Goal: Task Accomplishment & Management: Manage account settings

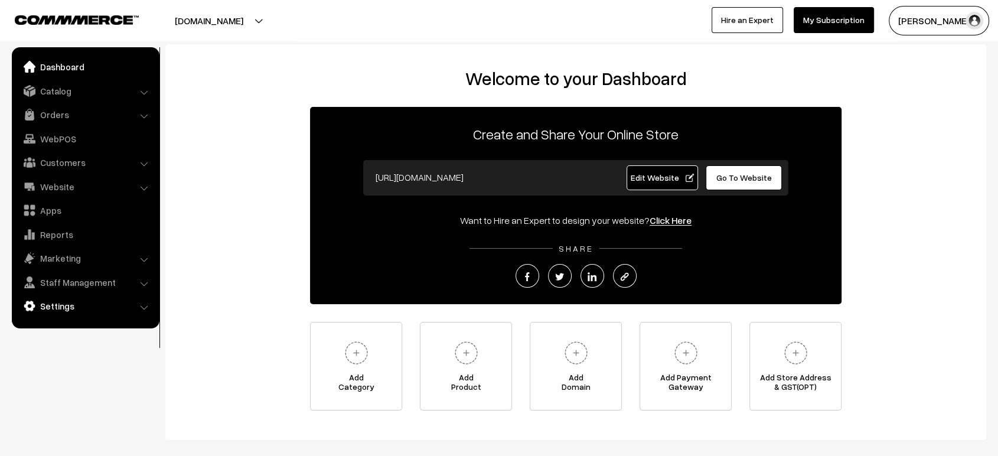
click at [65, 301] on link "Settings" at bounding box center [85, 305] width 141 height 21
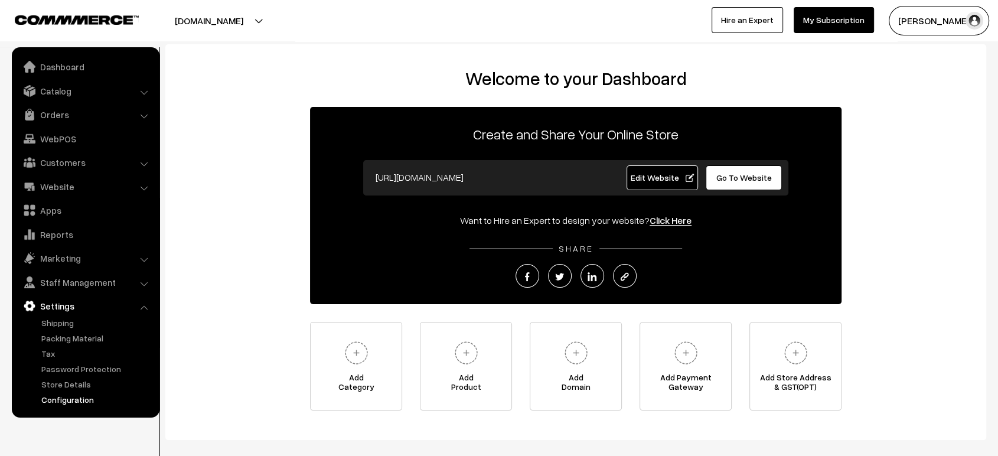
click at [66, 396] on link "Configuration" at bounding box center [96, 399] width 117 height 12
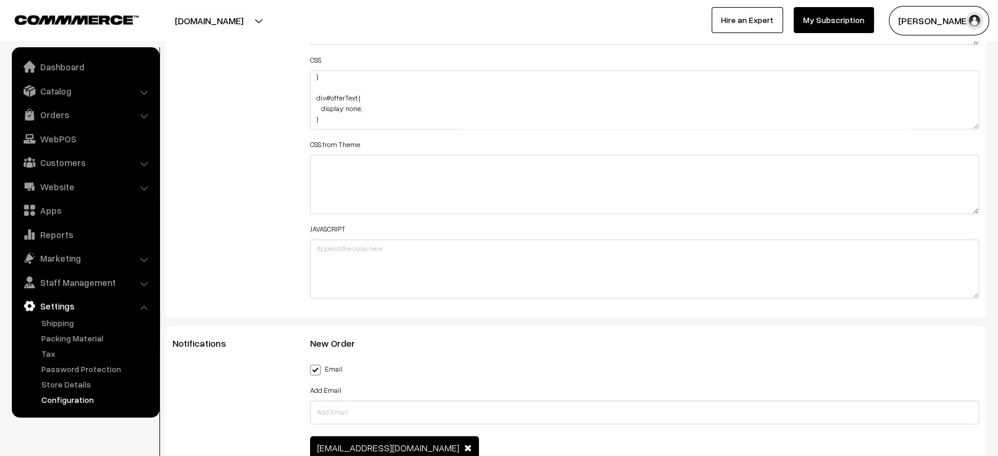
scroll to position [1496, 0]
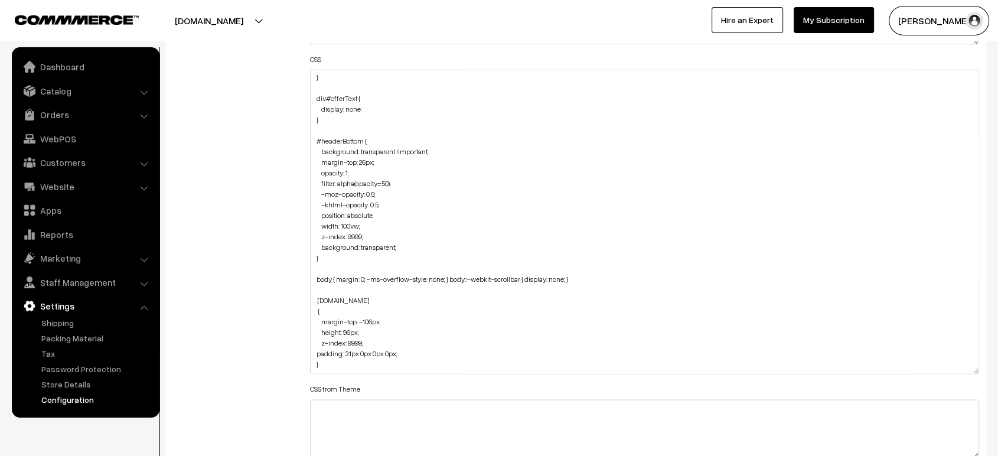
drag, startPoint x: 975, startPoint y: 117, endPoint x: 977, endPoint y: 370, distance: 252.1
click at [977, 370] on textarea "section#html-embed-section { background-image: url("https://i.ibb.co/BVR5Zk7P/U…" at bounding box center [644, 222] width 669 height 304
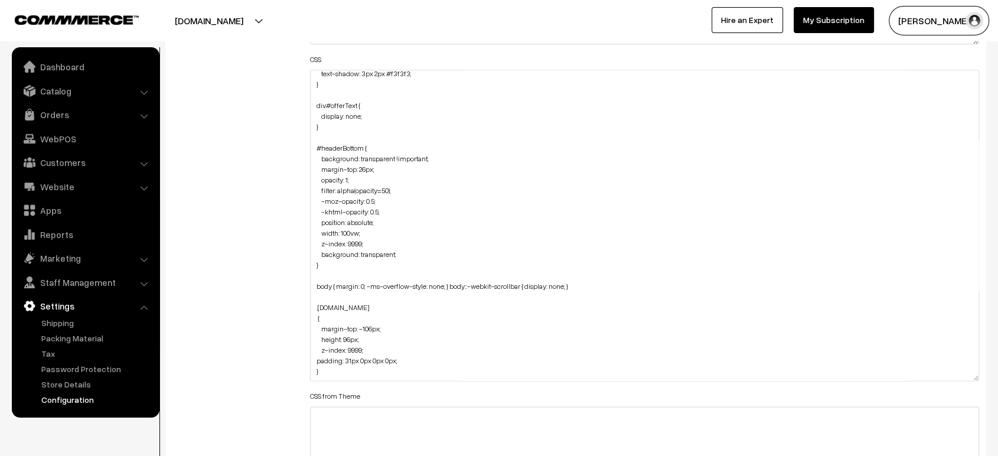
scroll to position [0, 0]
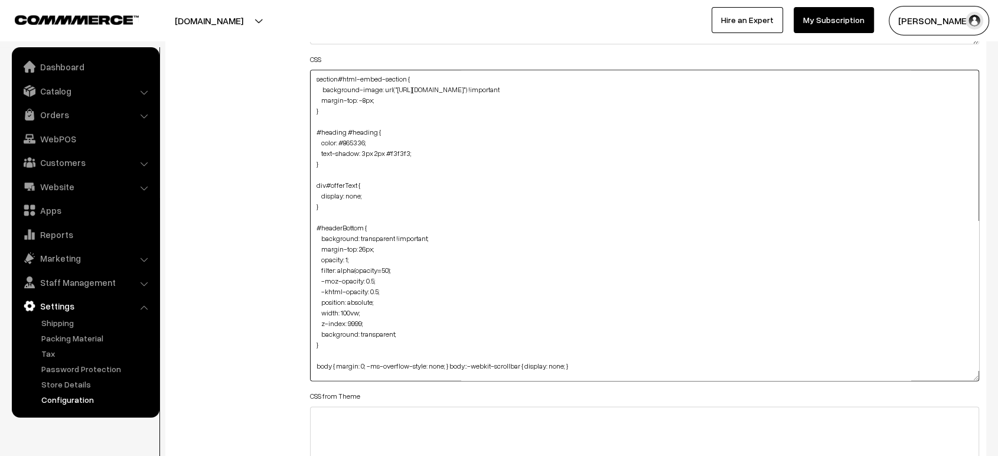
click at [310, 79] on textarea "section#html-embed-section { background-image: url("https://i.ibb.co/BVR5Zk7P/U…" at bounding box center [644, 225] width 669 height 311
paste textarea ".html-embed-content { background-image: url(https://i.ibb.co/BVR5Zk7P/Untitled-…"
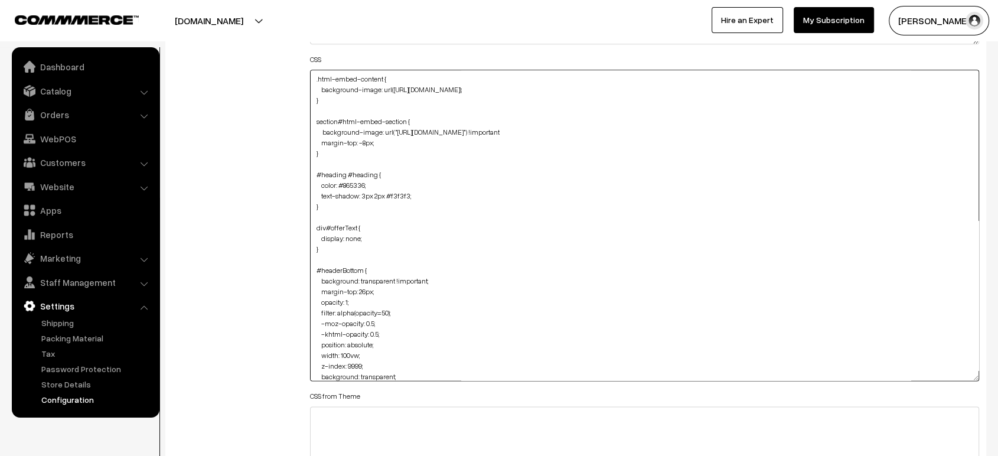
type textarea ".html-embed-content { background-image: url(https://i.ibb.co/BVR5Zk7P/Untitled-…"
click at [259, 112] on div "Additional HTML/JS/CSS" at bounding box center [233, 220] width 138 height 674
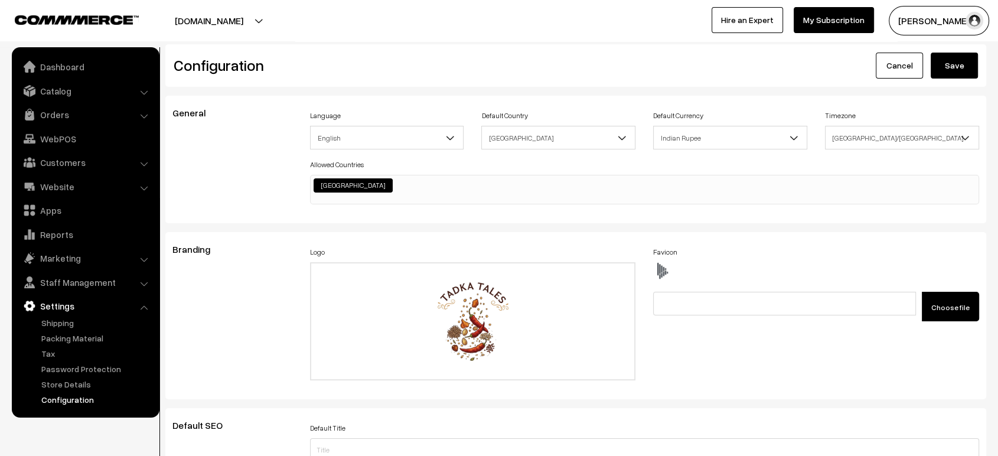
click at [965, 60] on button "Save" at bounding box center [954, 66] width 47 height 26
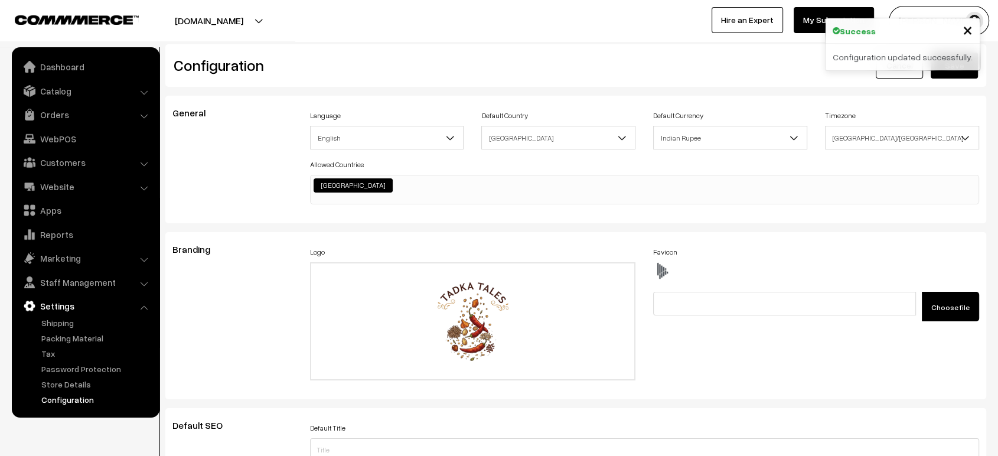
scroll to position [949, 0]
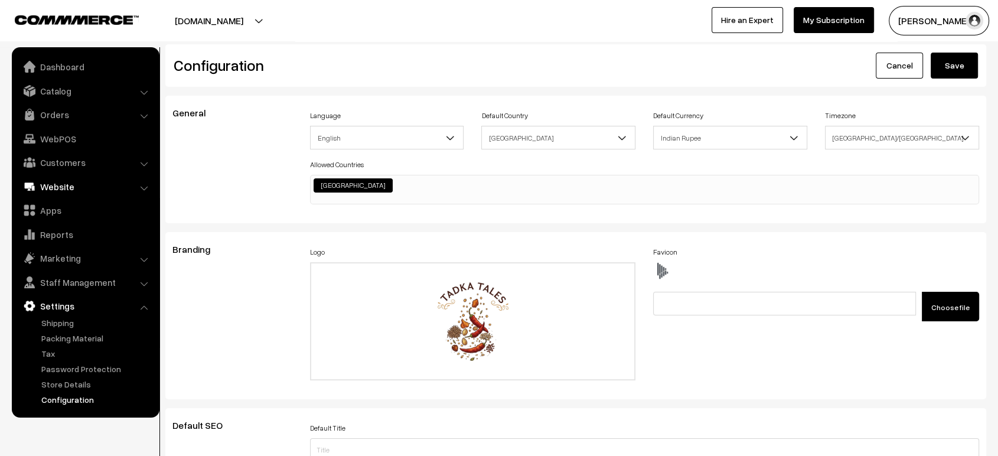
click at [61, 186] on link "Website" at bounding box center [85, 186] width 141 height 21
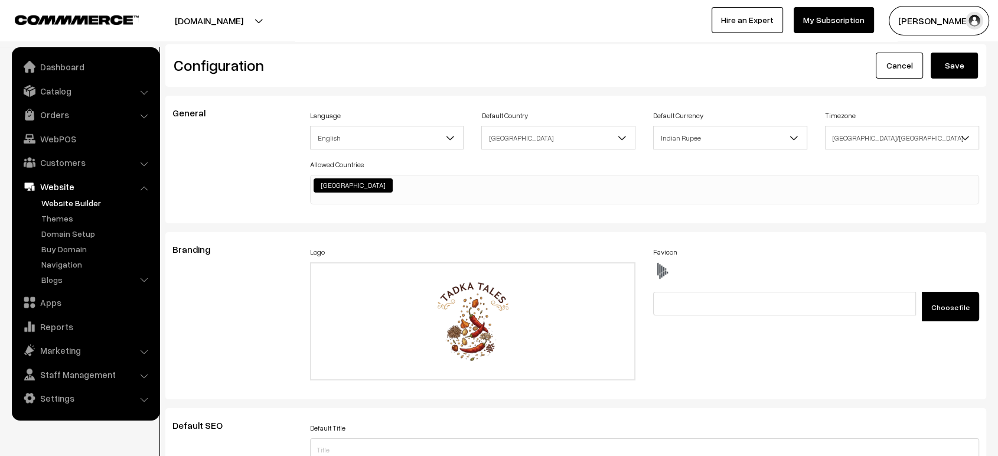
click at [63, 204] on link "Website Builder" at bounding box center [96, 203] width 117 height 12
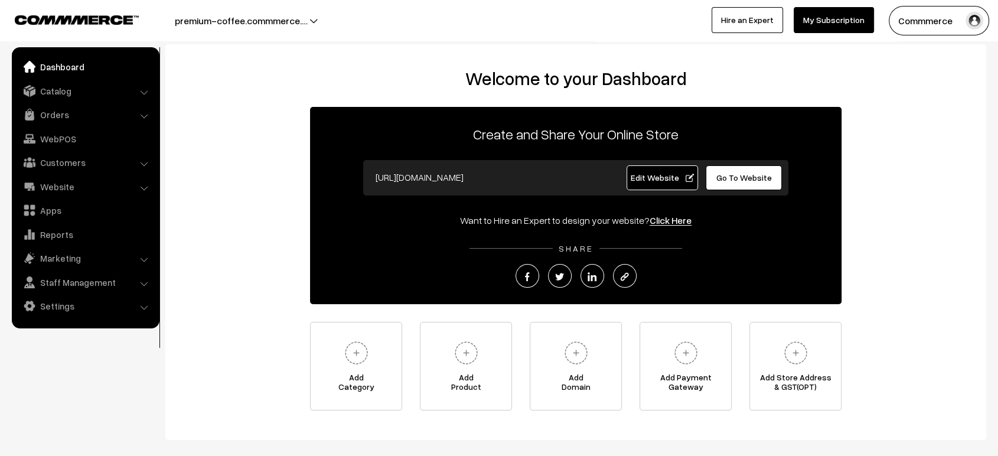
click at [660, 185] on link "Edit Website" at bounding box center [662, 177] width 72 height 25
click at [732, 175] on span "Go To Website" at bounding box center [744, 177] width 56 height 10
click at [673, 180] on span "Edit Website" at bounding box center [662, 177] width 63 height 10
click at [50, 308] on link "Settings" at bounding box center [85, 305] width 141 height 21
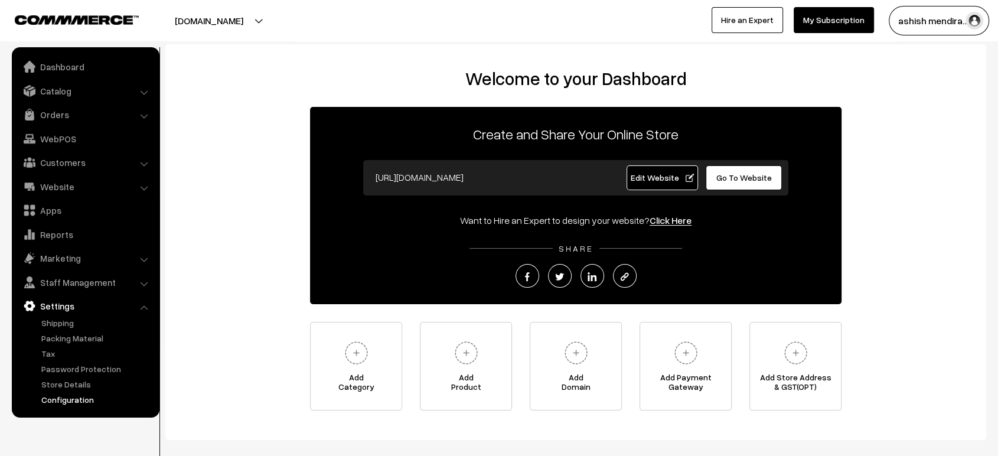
click at [86, 402] on link "Configuration" at bounding box center [96, 399] width 117 height 12
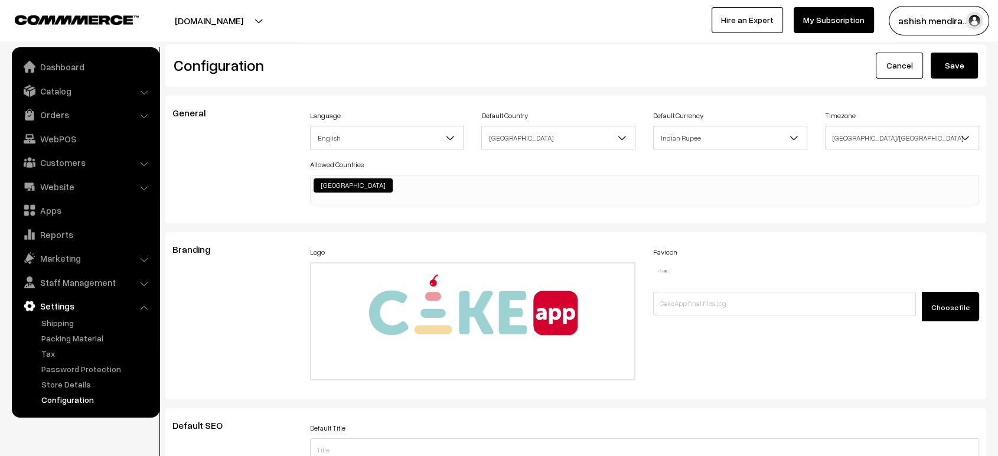
scroll to position [949, 0]
click at [256, 176] on div "General" at bounding box center [233, 159] width 138 height 104
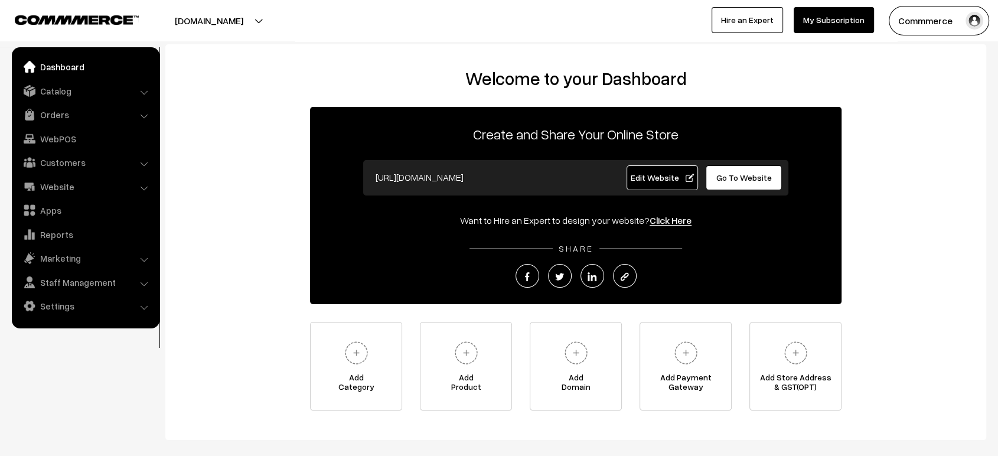
click at [56, 318] on ul "Dashboard Catalog" at bounding box center [86, 187] width 148 height 281
click at [61, 311] on link "Settings" at bounding box center [85, 305] width 141 height 21
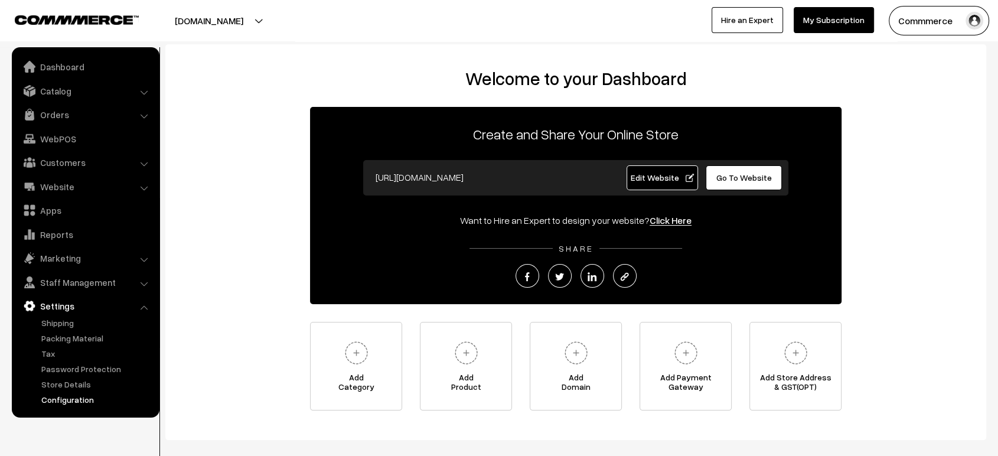
click at [95, 396] on link "Configuration" at bounding box center [96, 399] width 117 height 12
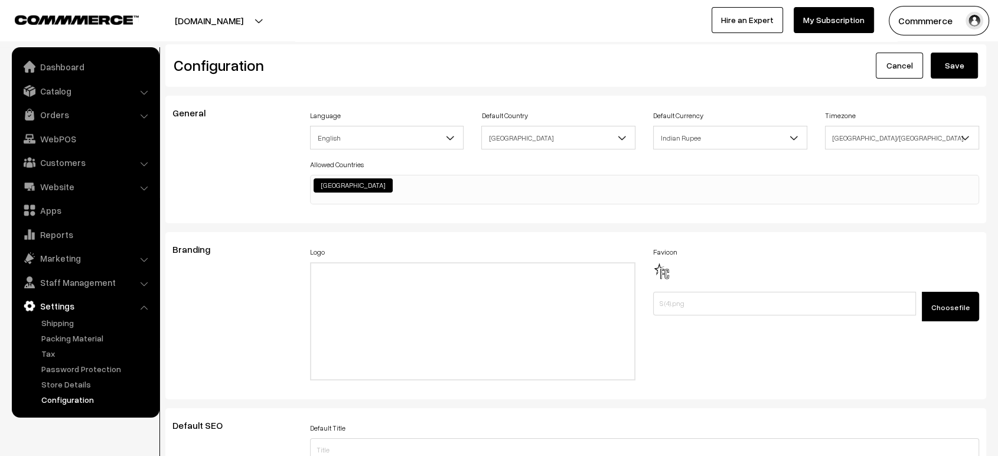
scroll to position [949, 0]
click at [92, 191] on link "Website" at bounding box center [85, 186] width 141 height 21
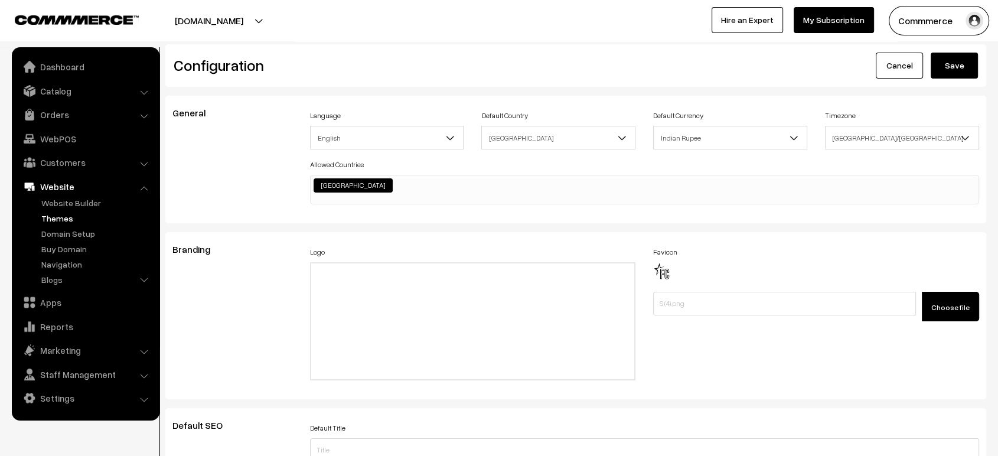
click at [71, 220] on link "Themes" at bounding box center [96, 218] width 117 height 12
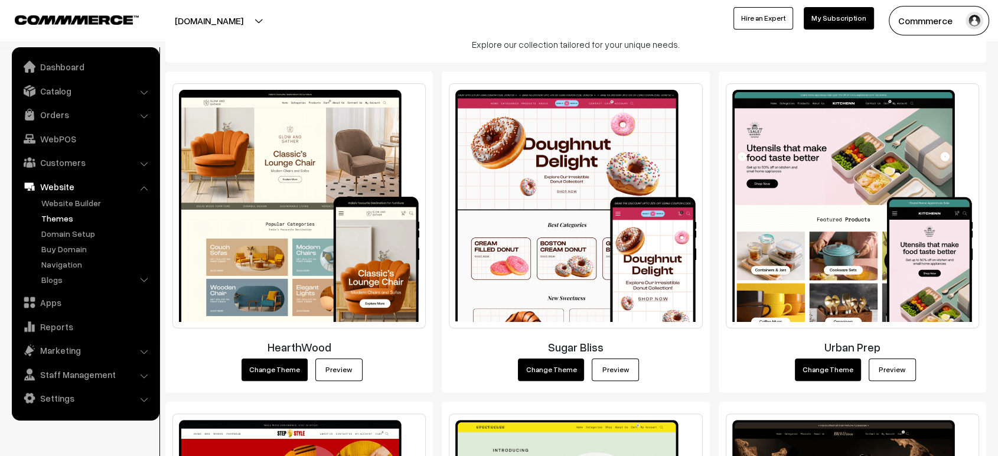
scroll to position [233, 0]
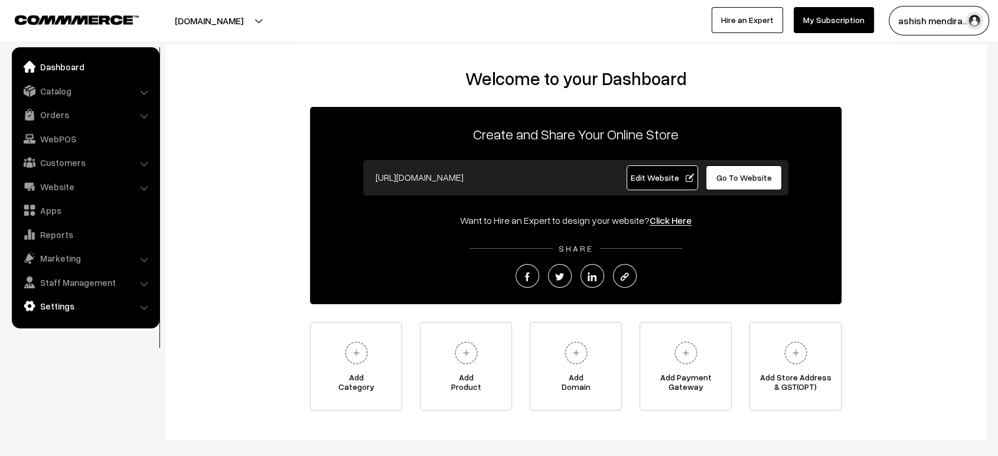
click at [53, 302] on link "Settings" at bounding box center [85, 305] width 141 height 21
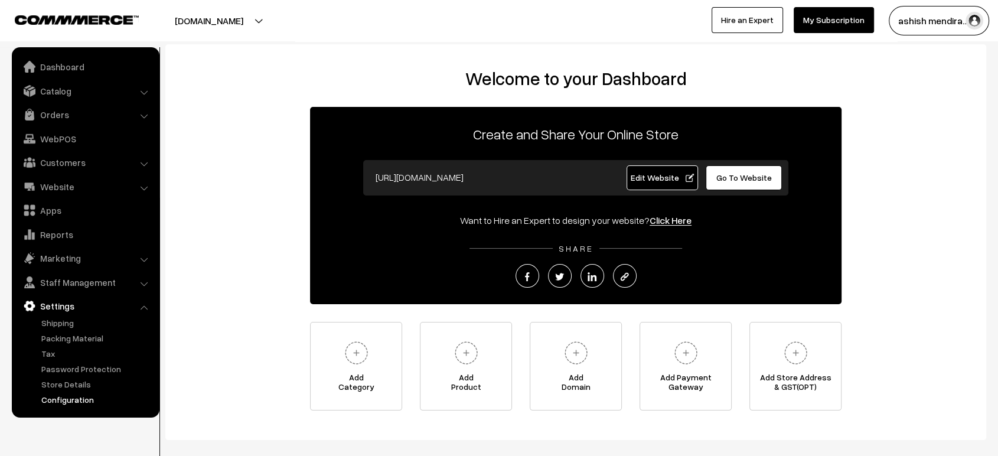
click at [89, 401] on link "Configuration" at bounding box center [96, 399] width 117 height 12
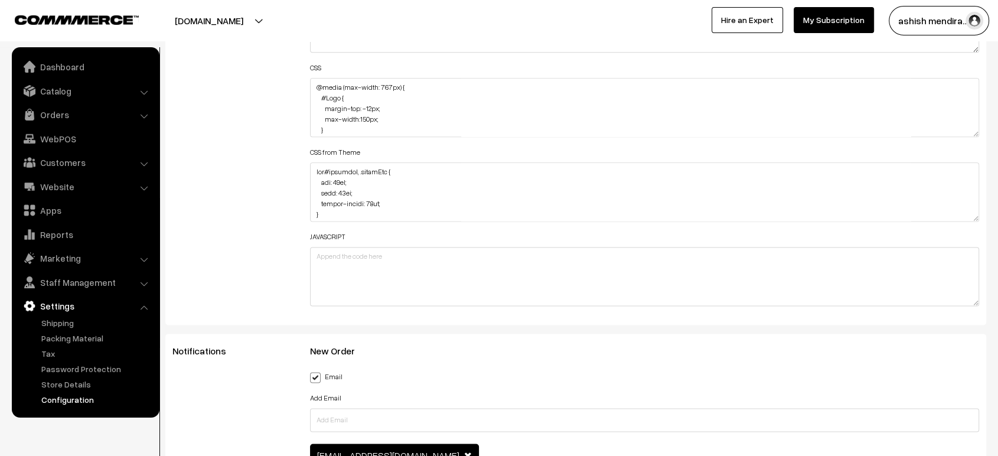
scroll to position [1488, 0]
click at [311, 81] on textarea "@media (max-width: 767px) { #Logo { margin-top: -12px; max-width:150px; } } .cL…" at bounding box center [644, 107] width 669 height 59
paste textarea "#headerBottom { margin-top: -7px; }"
type textarea "#headerBottom { margin-top: -7px; } @media (max-width: 767px) { #Logo { margin-…"
click at [279, 97] on div "Additional HTML/JS/CSS" at bounding box center [233, 102] width 138 height 422
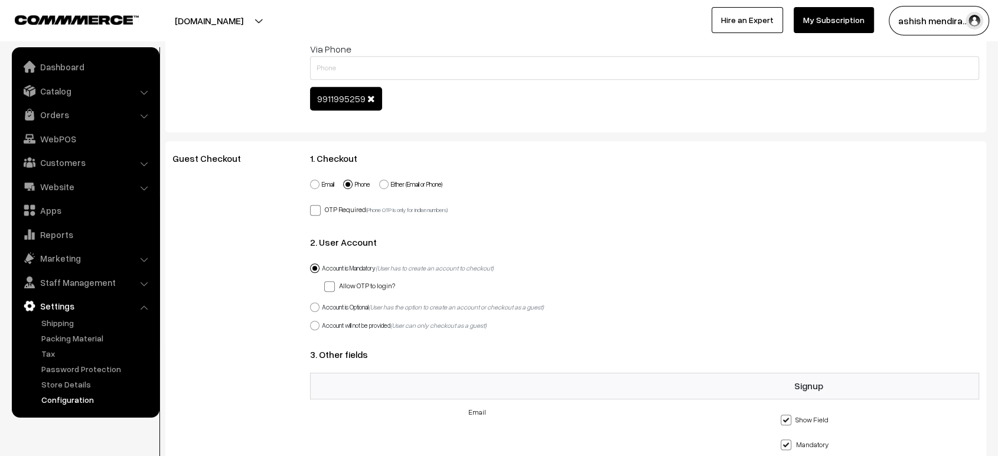
scroll to position [0, 0]
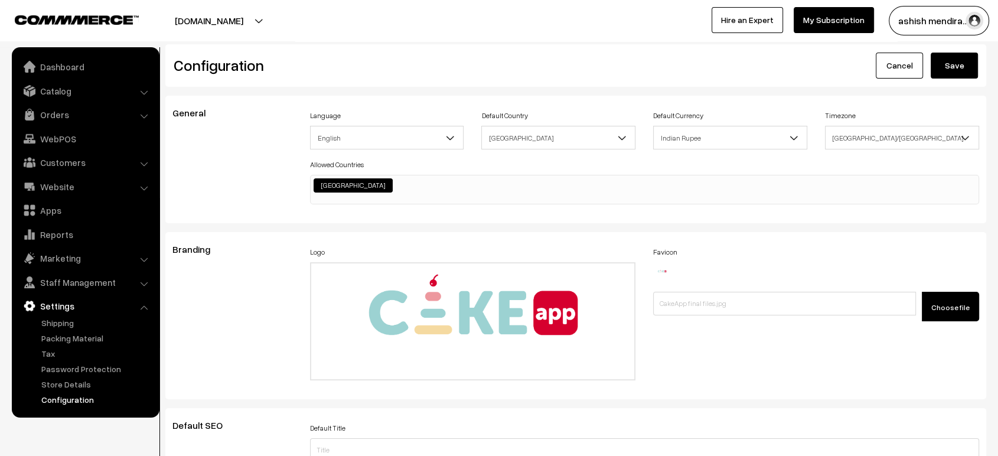
click at [945, 56] on button "Save" at bounding box center [954, 66] width 47 height 26
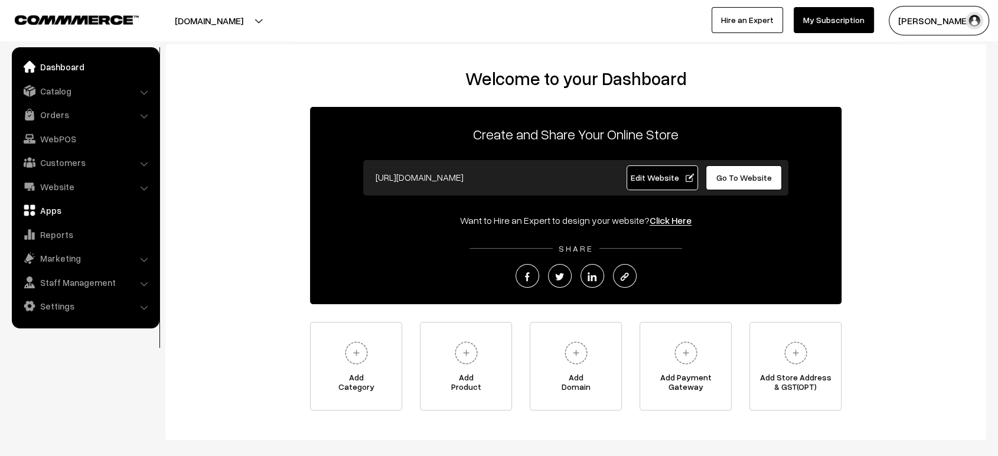
click at [57, 212] on link "Apps" at bounding box center [85, 210] width 141 height 21
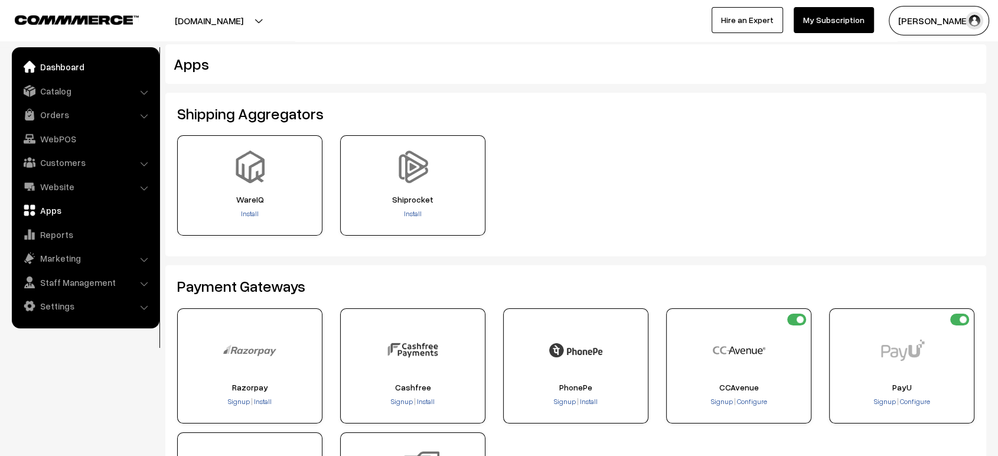
click at [40, 66] on link "Dashboard" at bounding box center [85, 66] width 141 height 21
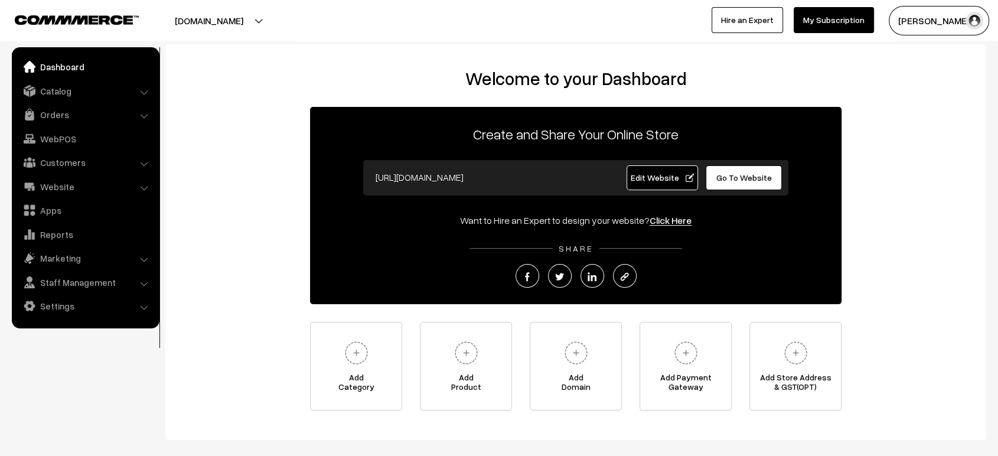
scroll to position [60, 0]
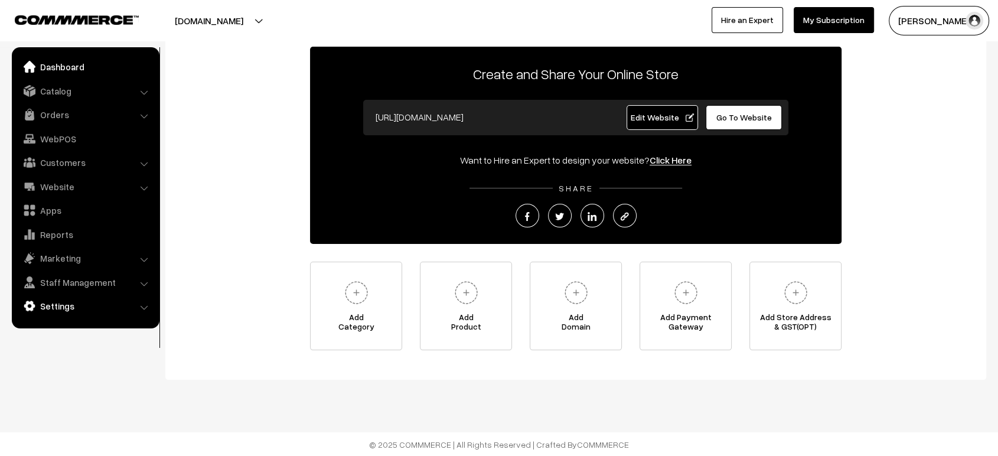
click at [65, 302] on link "Settings" at bounding box center [85, 305] width 141 height 21
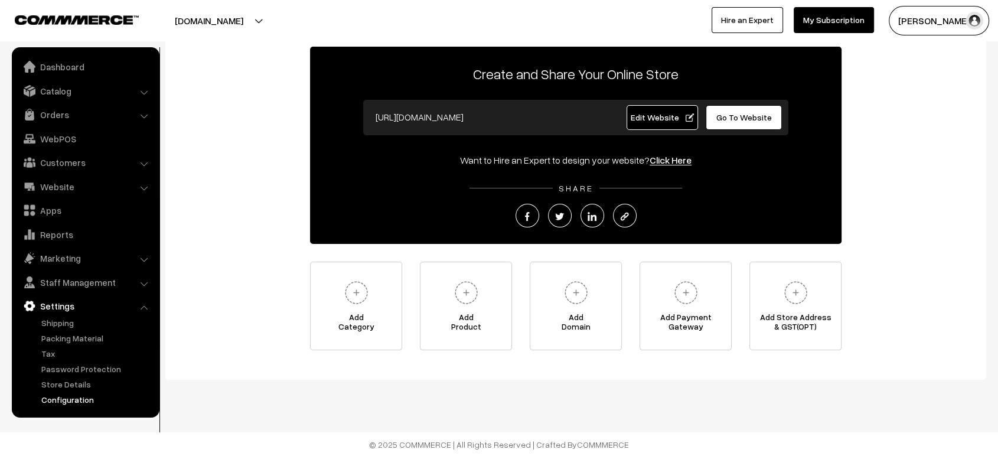
click at [69, 396] on link "Configuration" at bounding box center [96, 399] width 117 height 12
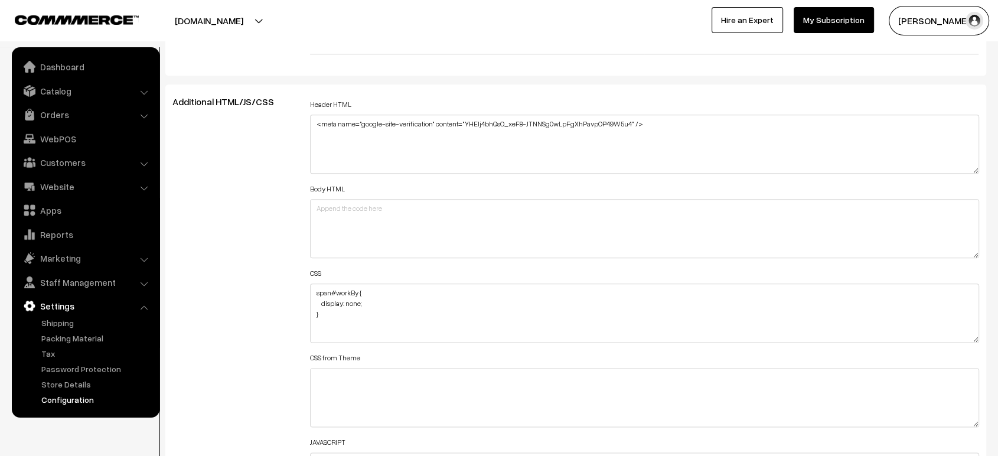
scroll to position [1359, 0]
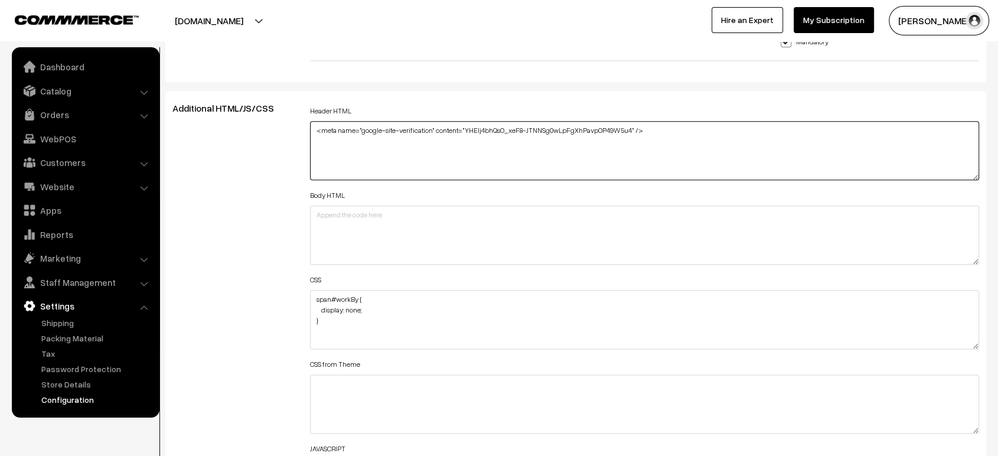
drag, startPoint x: 319, startPoint y: 126, endPoint x: 428, endPoint y: 126, distance: 108.6
click at [428, 126] on textarea "<meta name="google-site-verification" content="YHElj4bhQsO_xeF8-JTNNSg0wLpFgXhP…" at bounding box center [644, 150] width 669 height 59
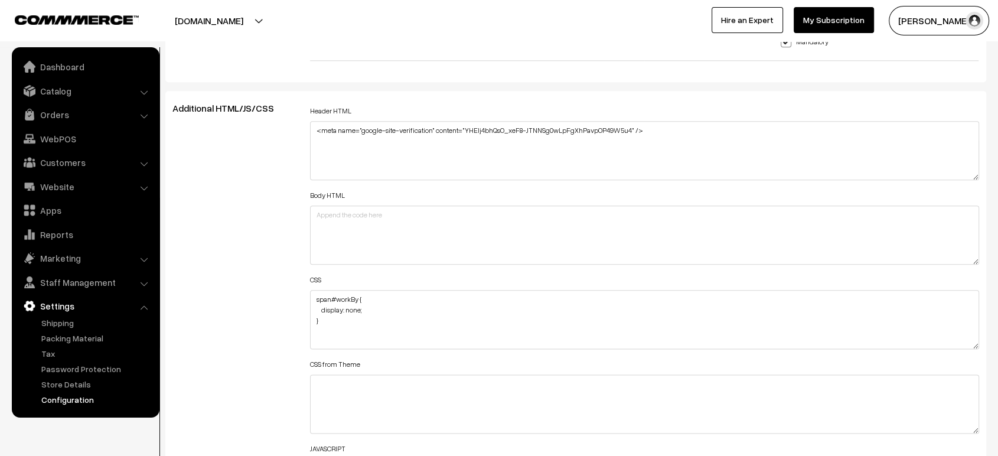
click at [252, 223] on div "Additional HTML/JS/CSS" at bounding box center [233, 314] width 138 height 422
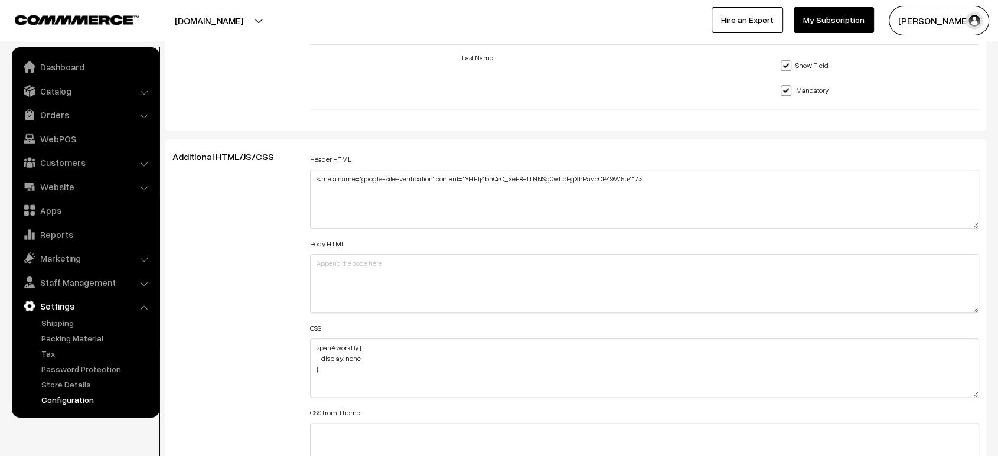
scroll to position [1277, 0]
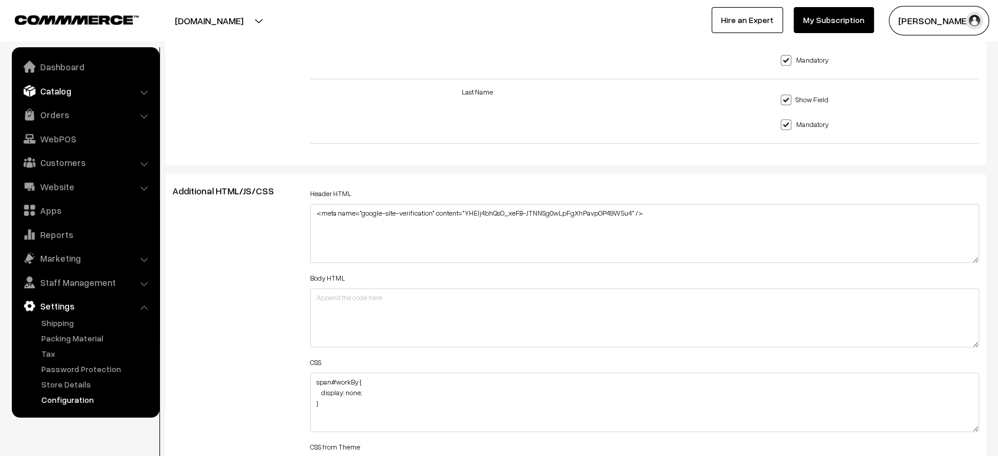
click at [57, 91] on link "Catalog" at bounding box center [85, 90] width 141 height 21
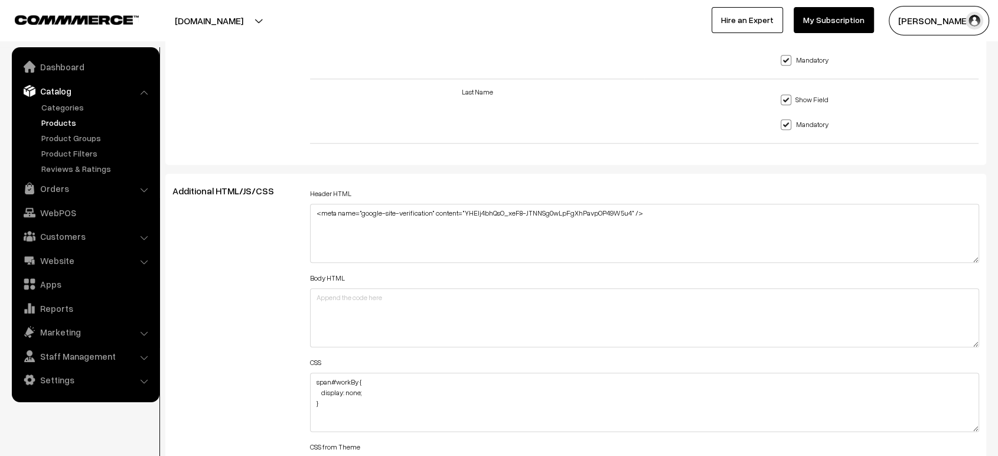
click at [61, 126] on link "Products" at bounding box center [96, 122] width 117 height 12
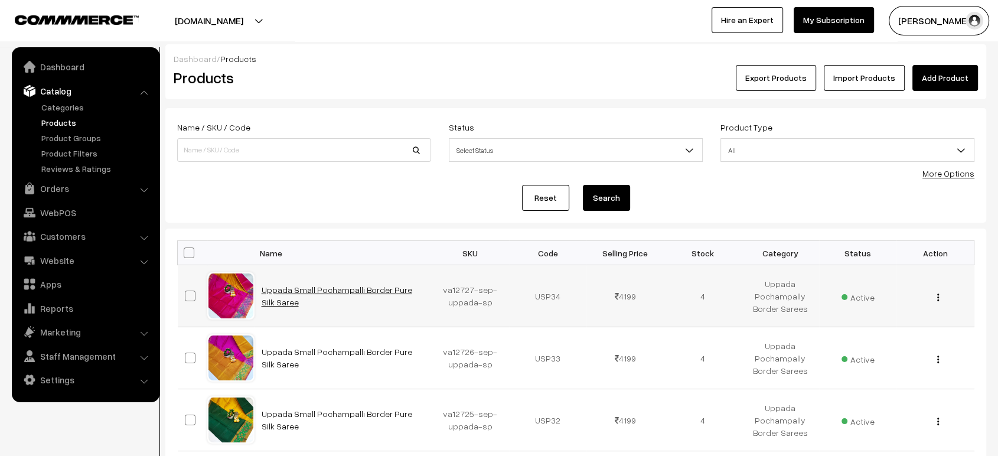
click at [319, 292] on link "Uppada Small Pochampalli Border Pure Silk Saree" at bounding box center [337, 296] width 151 height 22
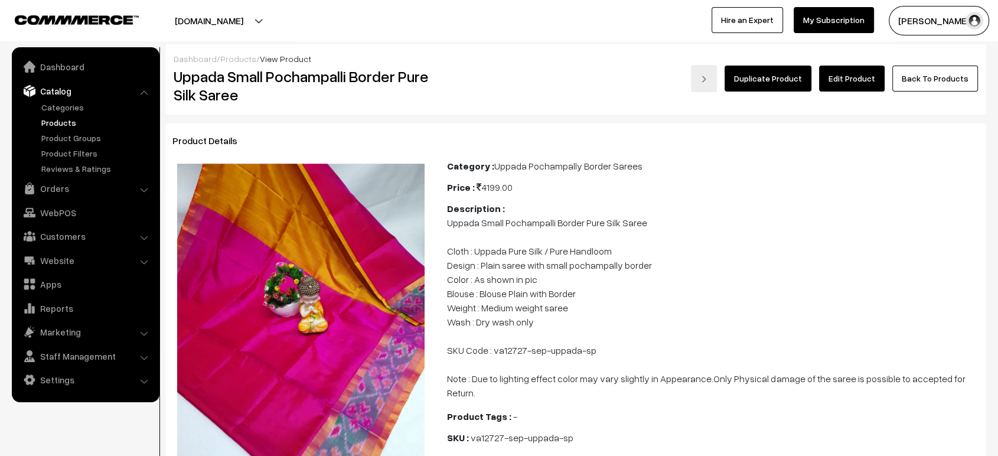
click at [855, 84] on link "Edit Product" at bounding box center [852, 79] width 66 height 26
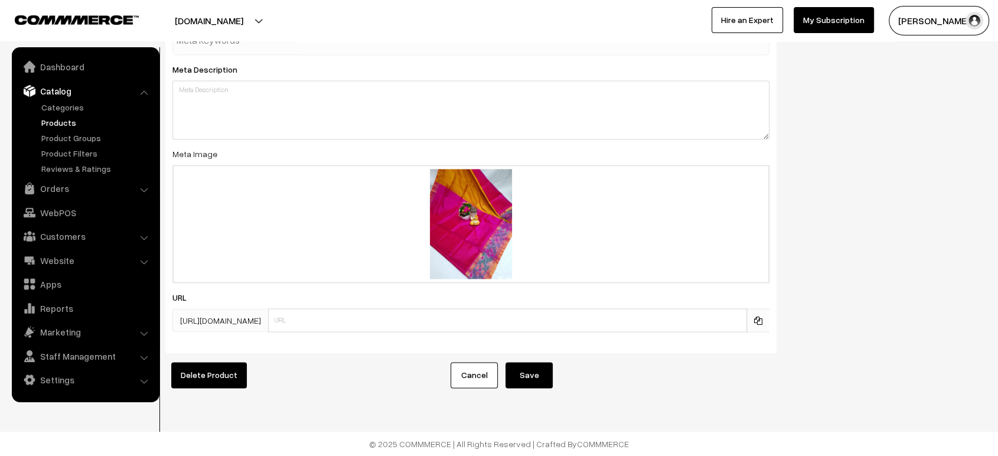
scroll to position [1721, 0]
click link "Orders"
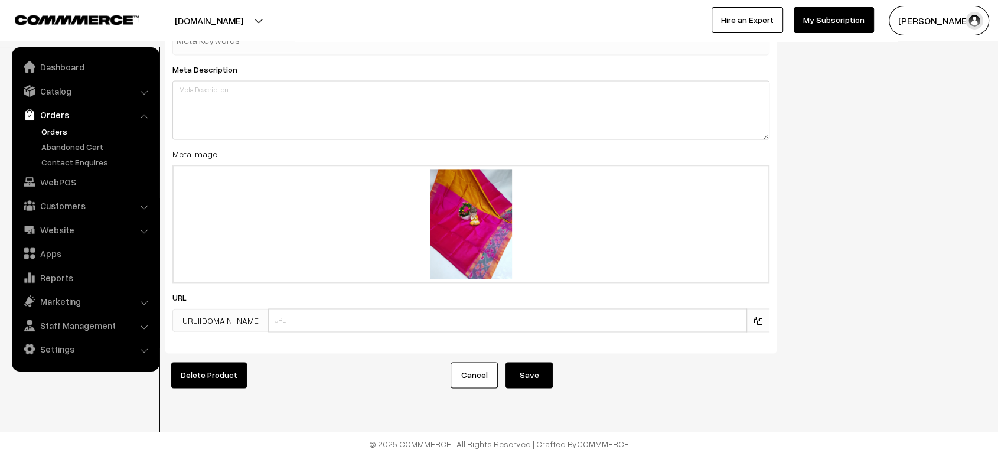
click link "Orders"
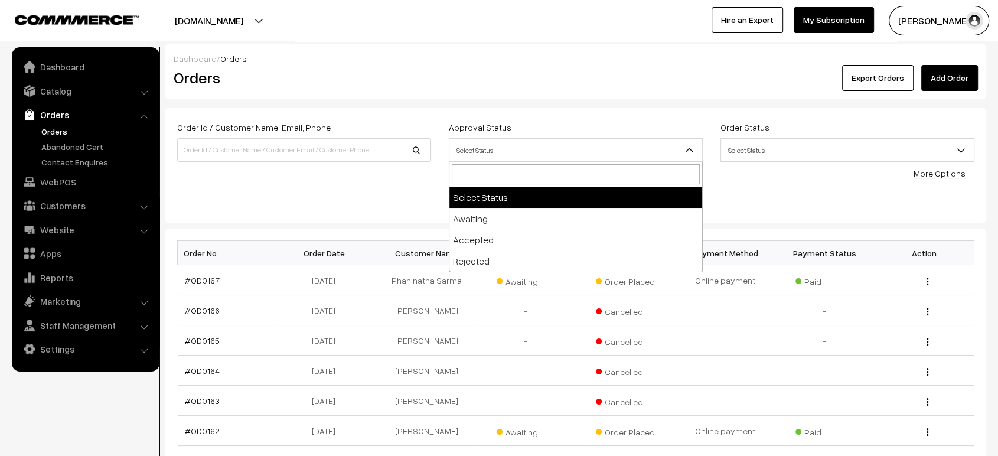
click at [532, 149] on span "Select Status" at bounding box center [575, 150] width 253 height 21
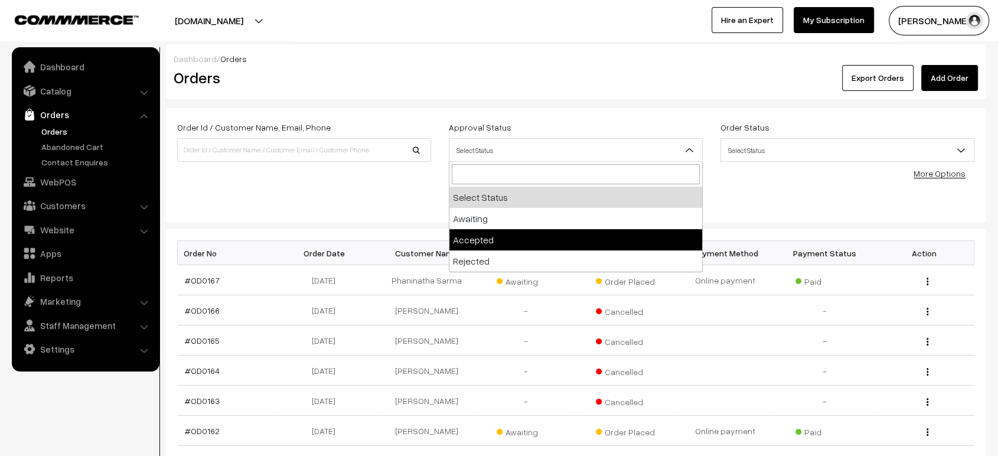
select select "1"
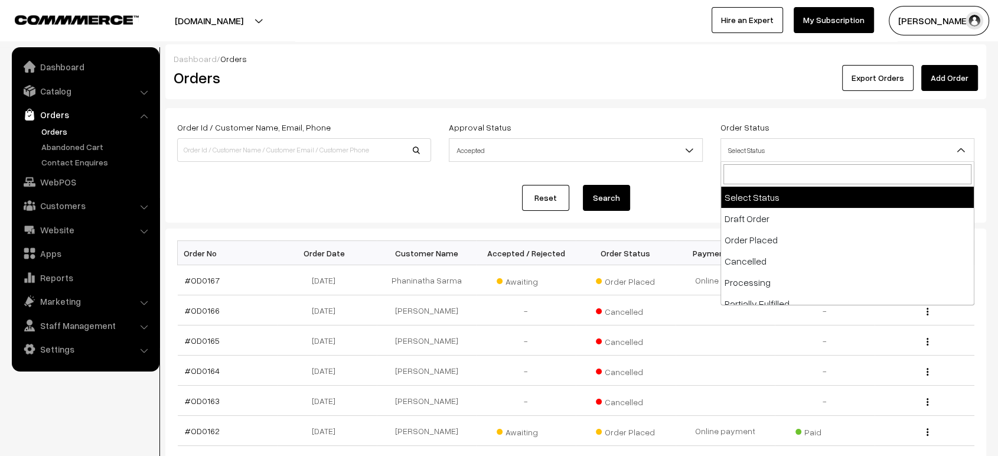
click at [742, 150] on span "Select Status" at bounding box center [847, 150] width 253 height 21
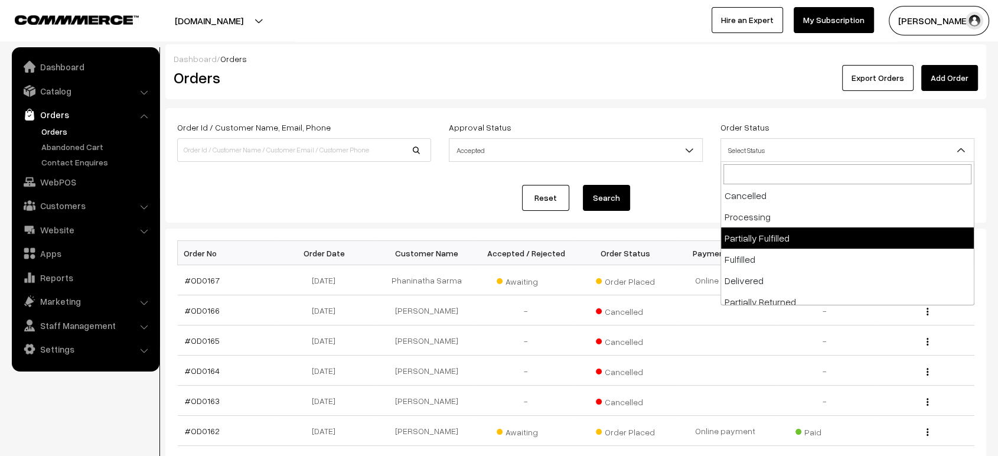
scroll to position [94, 0]
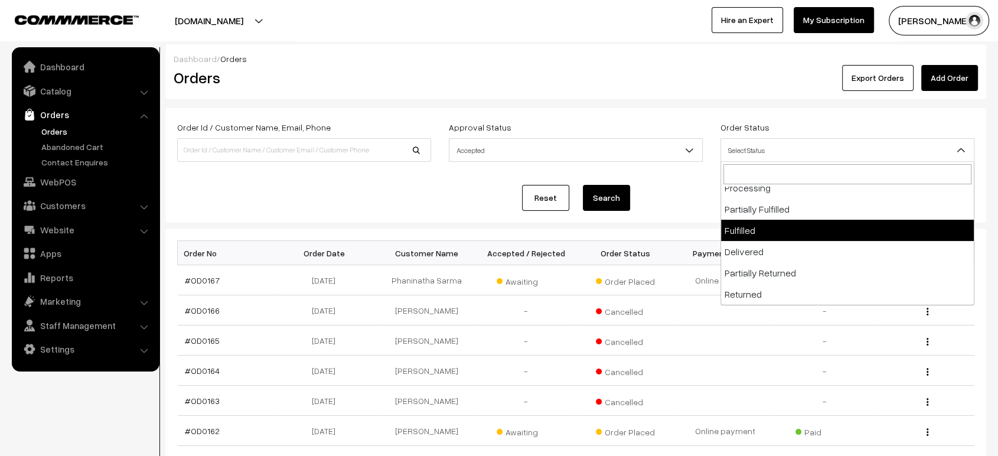
select select "7"
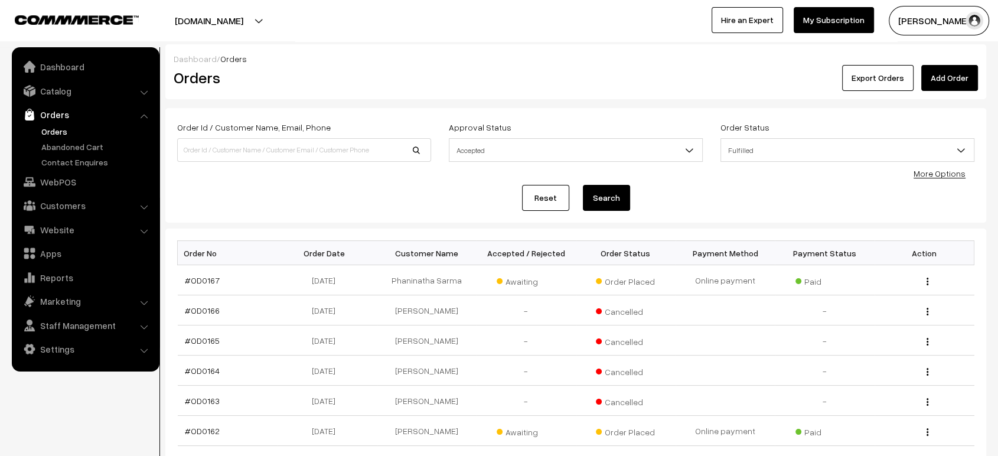
click at [606, 197] on button "Search" at bounding box center [606, 198] width 47 height 26
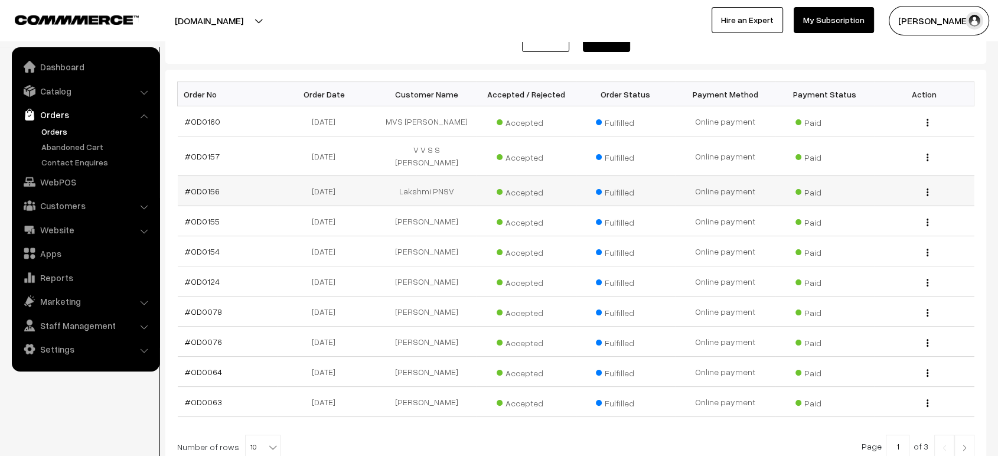
scroll to position [161, 0]
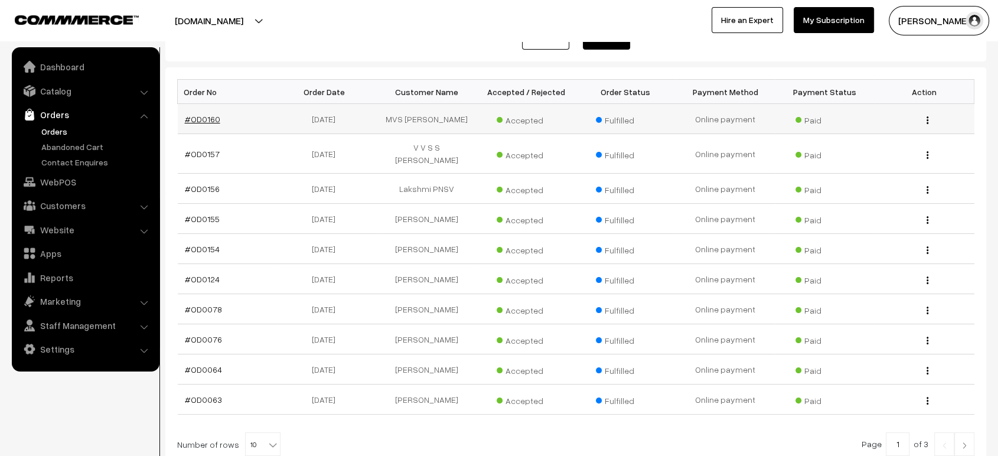
click at [198, 114] on link "#OD0160" at bounding box center [202, 119] width 35 height 10
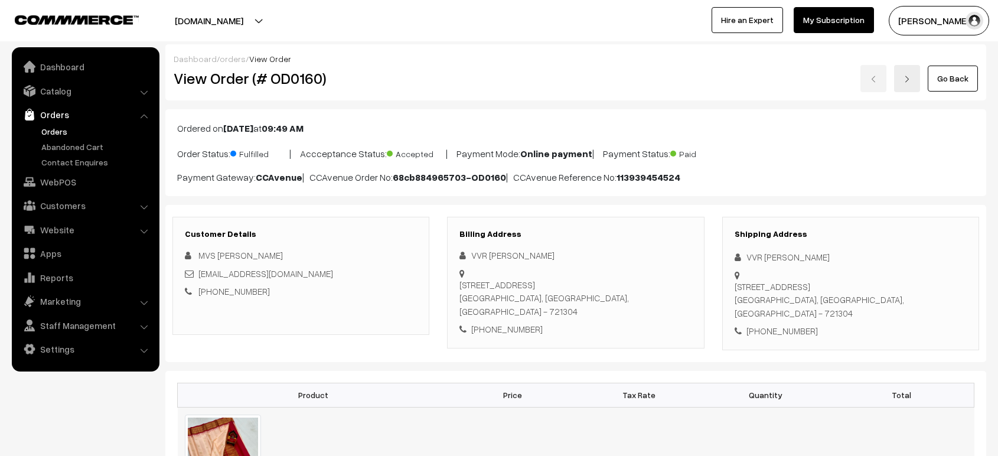
scroll to position [260, 0]
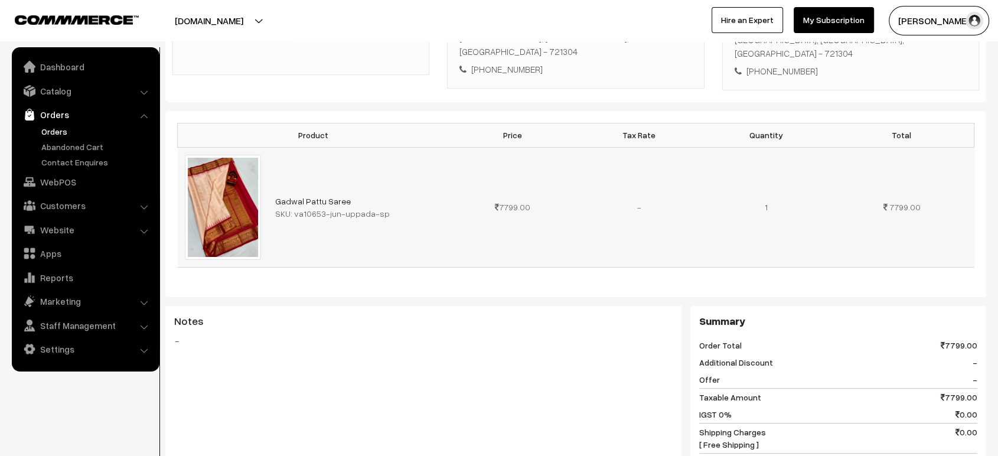
click at [322, 192] on td "Gadwal Pattu Saree SKU: va10653-jun-uppada-sp" at bounding box center [358, 207] width 181 height 120
click at [233, 207] on img at bounding box center [223, 207] width 76 height 105
click at [305, 200] on link "Gadwal Pattu Saree" at bounding box center [313, 201] width 76 height 10
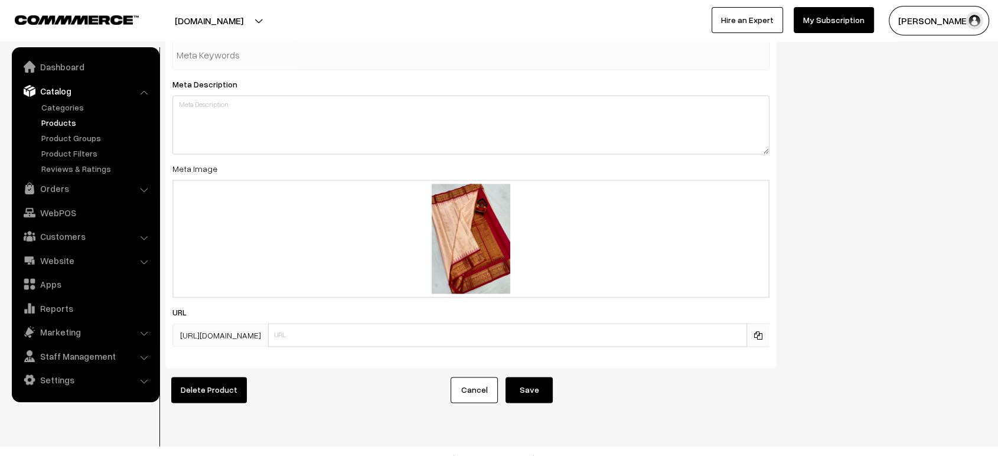
scroll to position [1724, 0]
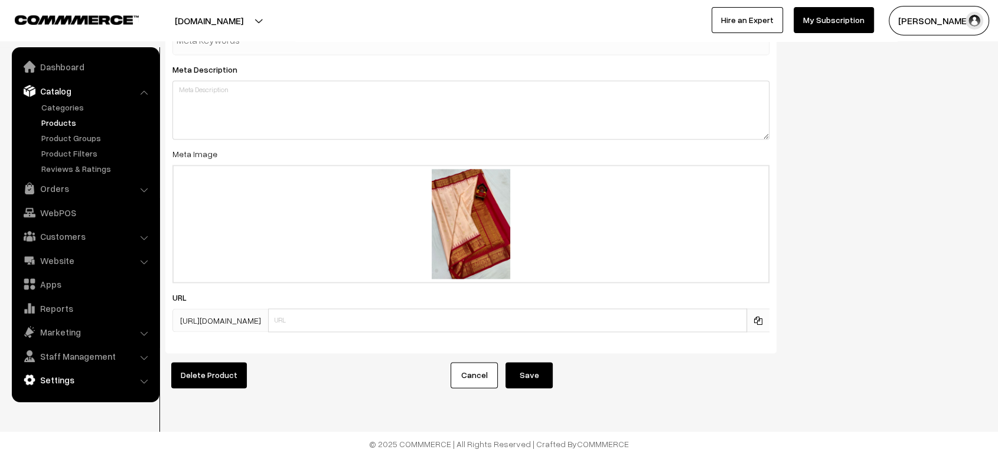
click at [88, 377] on link "Settings" at bounding box center [85, 379] width 141 height 21
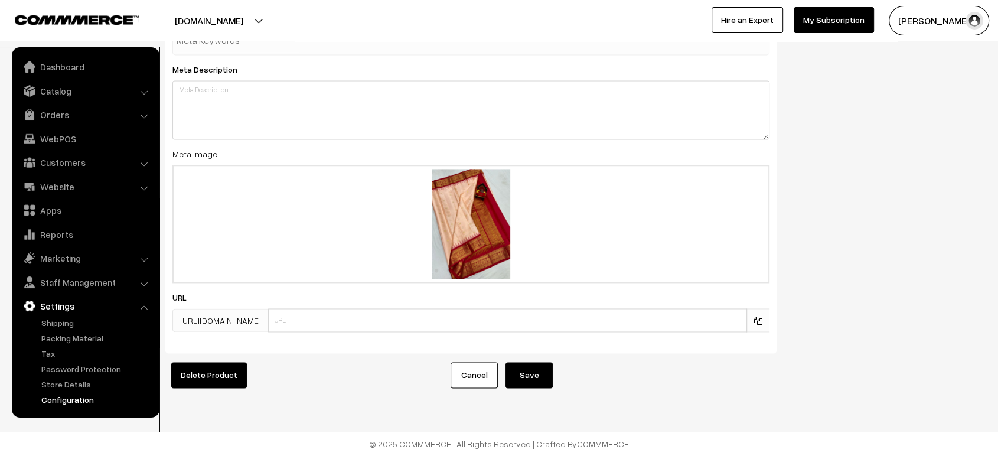
click at [78, 393] on link "Configuration" at bounding box center [96, 399] width 117 height 12
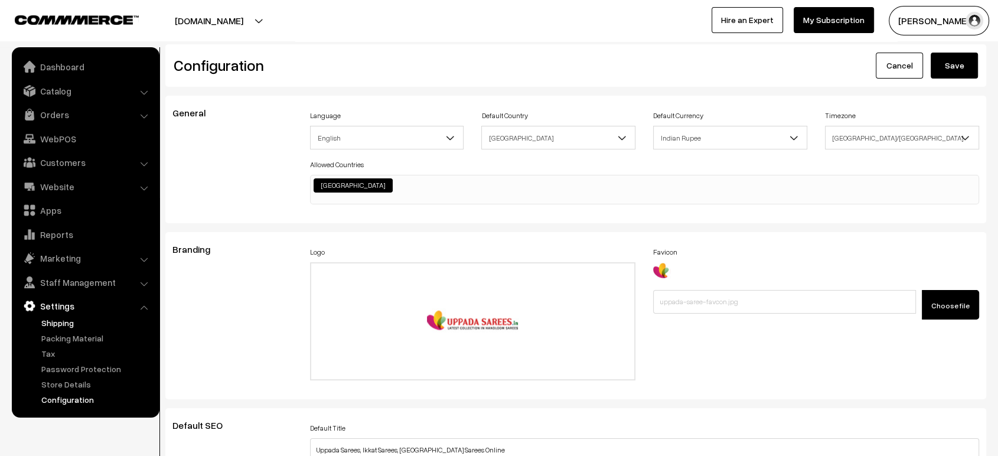
click at [54, 320] on link "Shipping" at bounding box center [96, 322] width 117 height 12
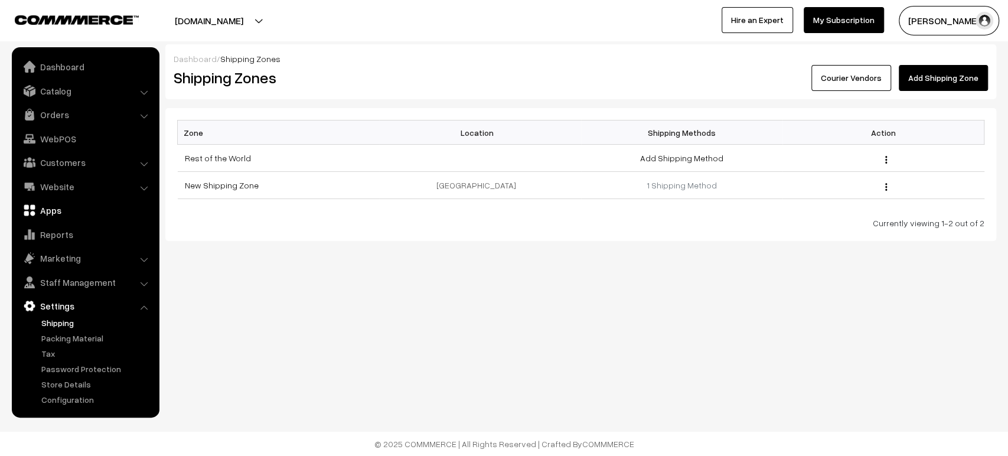
click at [51, 210] on link "Apps" at bounding box center [85, 210] width 141 height 21
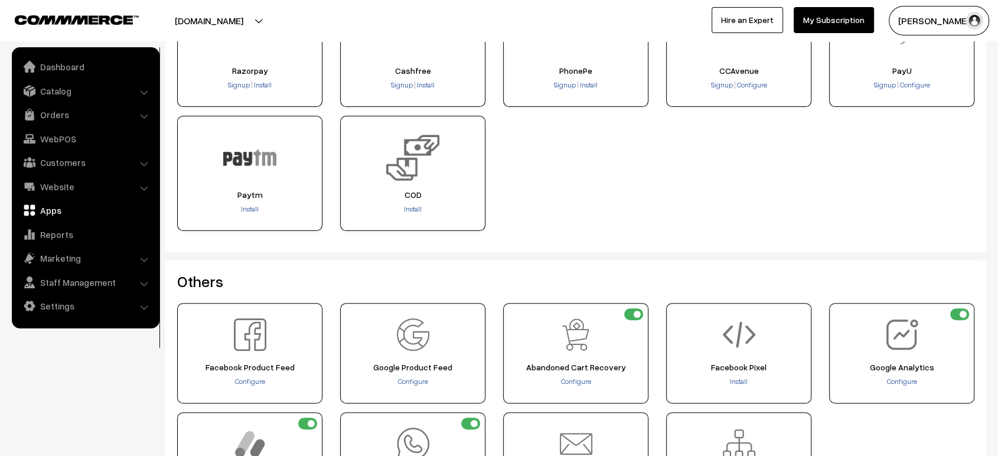
scroll to position [469, 0]
